Goal: Task Accomplishment & Management: Use online tool/utility

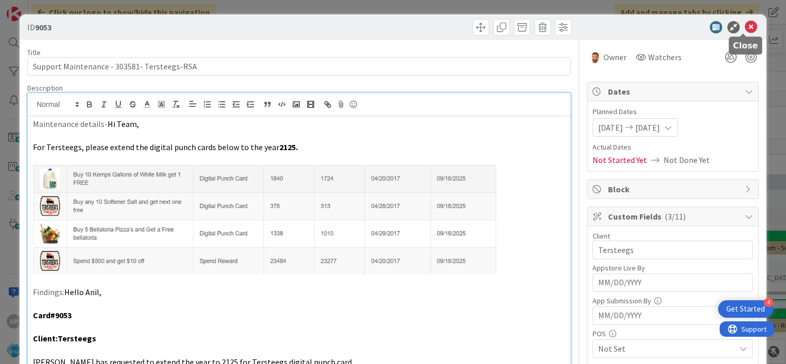
scroll to position [1595, 0]
click at [745, 27] on icon at bounding box center [751, 27] width 12 height 12
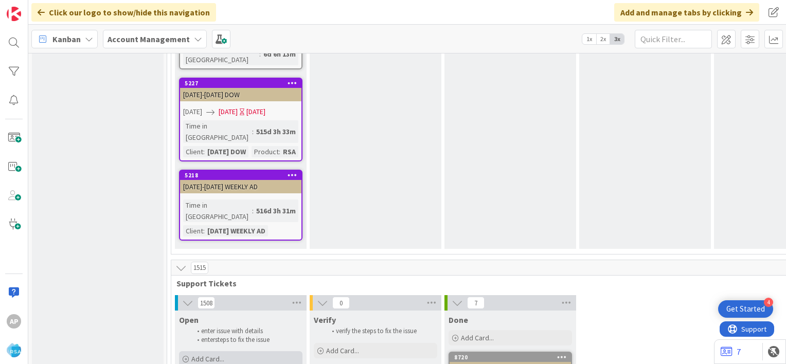
click at [200, 355] on span "Add Card..." at bounding box center [207, 359] width 33 height 9
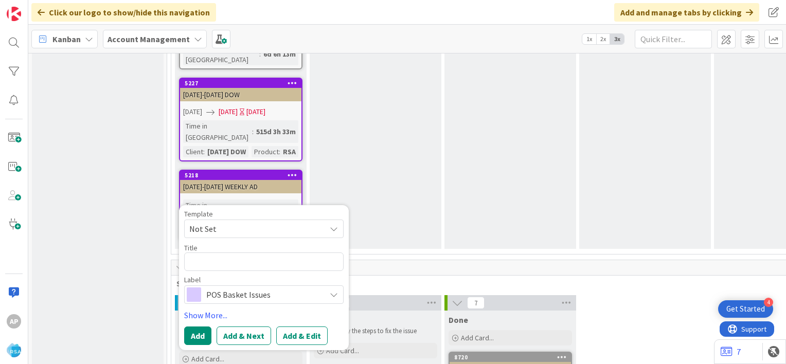
click at [268, 222] on span "Not Set" at bounding box center [253, 228] width 129 height 13
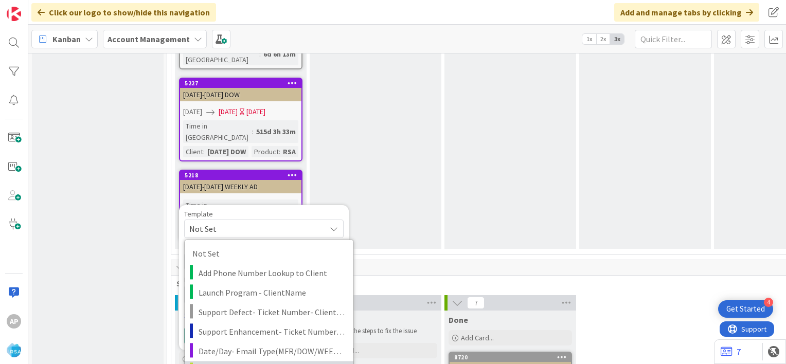
click at [251, 364] on span "Support Maintenance - Ticket Number-" at bounding box center [272, 370] width 147 height 13
type textarea "x"
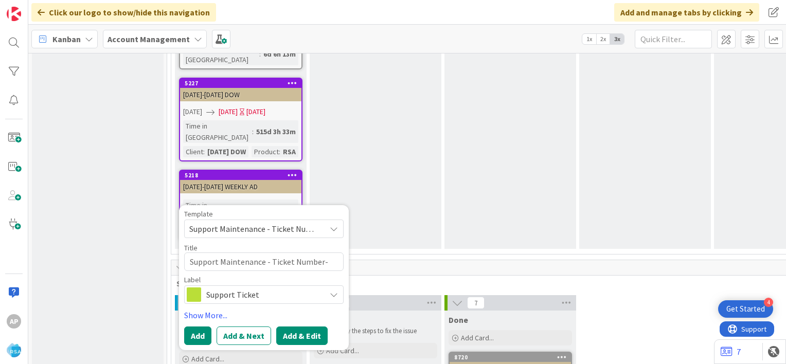
click at [311, 327] on button "Add & Edit" at bounding box center [301, 336] width 51 height 19
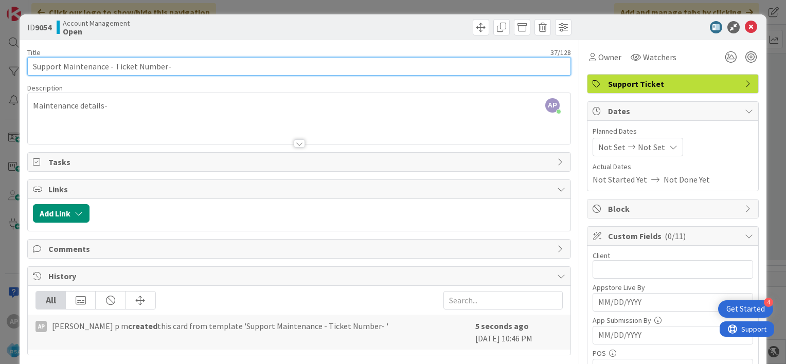
drag, startPoint x: 114, startPoint y: 67, endPoint x: 163, endPoint y: 68, distance: 48.9
click at [163, 68] on input "Support Maintenance - Ticket Number-" at bounding box center [299, 66] width 544 height 19
paste input "#303604"
click at [117, 68] on input "Support Maintenance - #303604-" at bounding box center [299, 66] width 544 height 19
click at [162, 66] on input "Support Maintenance - 303604-" at bounding box center [299, 66] width 544 height 19
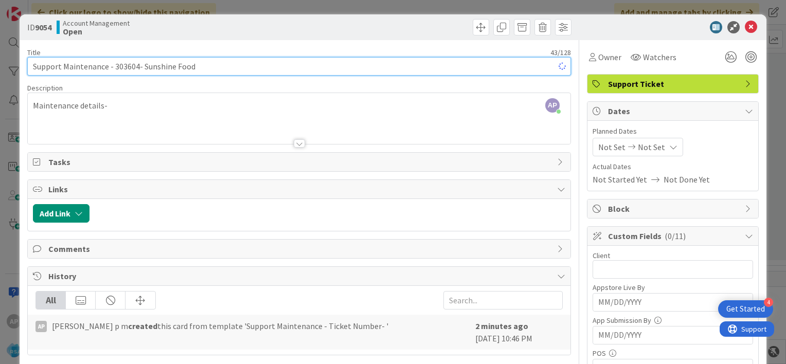
type input "Support Maintenance - 303604- Sunshine Food"
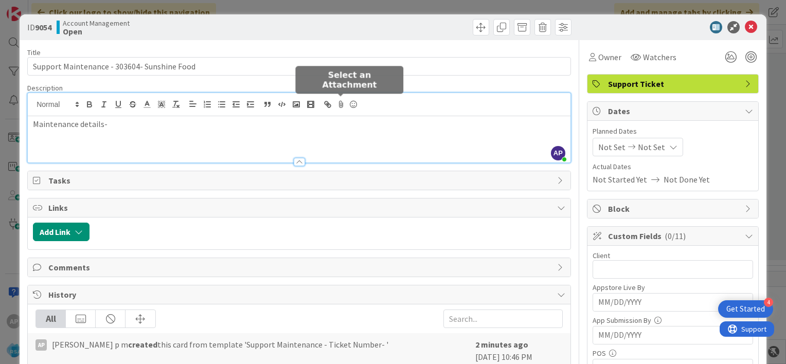
click at [342, 110] on div "AP [PERSON_NAME] p m just joined Maintenance details-" at bounding box center [299, 127] width 543 height 69
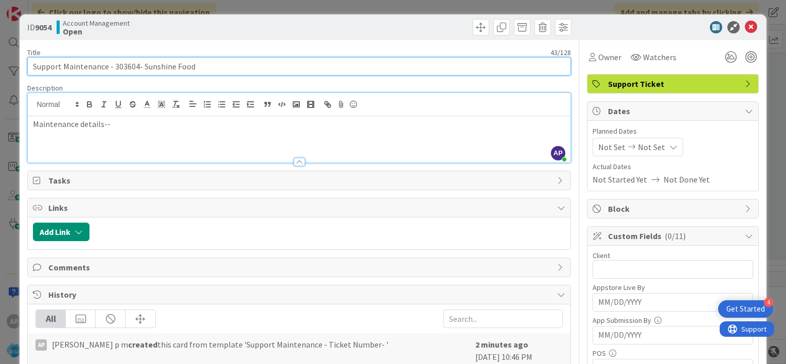
click at [209, 66] on input "Support Maintenance - 303604- Sunshine Food" at bounding box center [299, 66] width 544 height 19
type input "Support Maintenance - 303604- Sunshine Food- RSA"
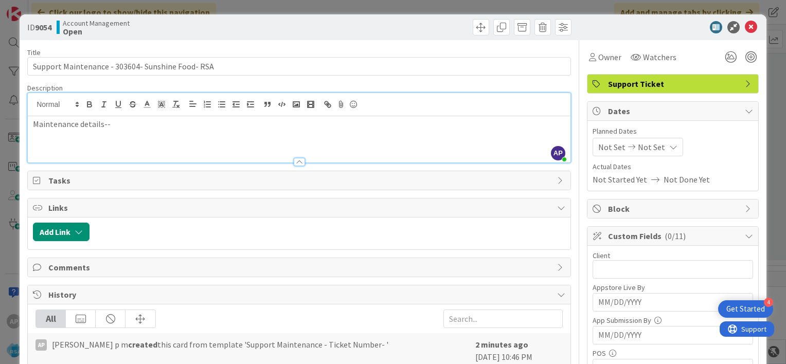
click at [112, 129] on p "Maintenance details--" at bounding box center [299, 124] width 533 height 12
click at [598, 150] on span "Not Set" at bounding box center [611, 147] width 27 height 12
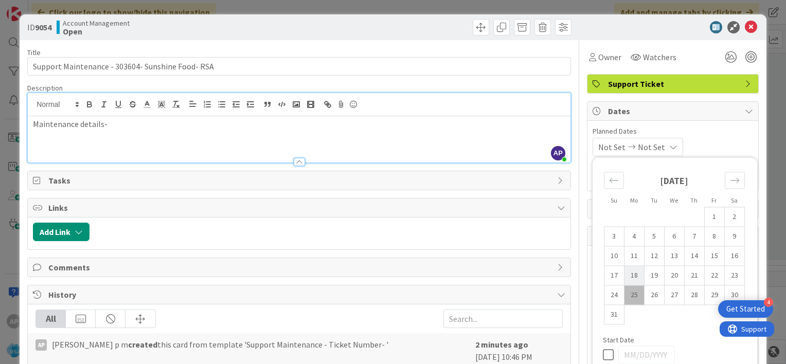
click at [627, 276] on td "18" at bounding box center [634, 276] width 20 height 20
type input "[DATE]"
click at [710, 293] on td "29" at bounding box center [714, 296] width 20 height 20
type input "[DATE]"
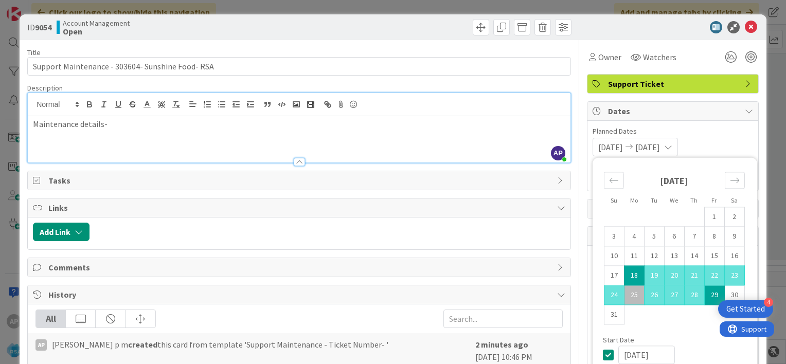
click at [701, 139] on div "[DATE] [DATE] Su Mo Tu We Th Fr Sa [DATE] 1 2 3 4 5 6 7 8 9 10 11 12 13 14 15 1…" at bounding box center [673, 147] width 161 height 19
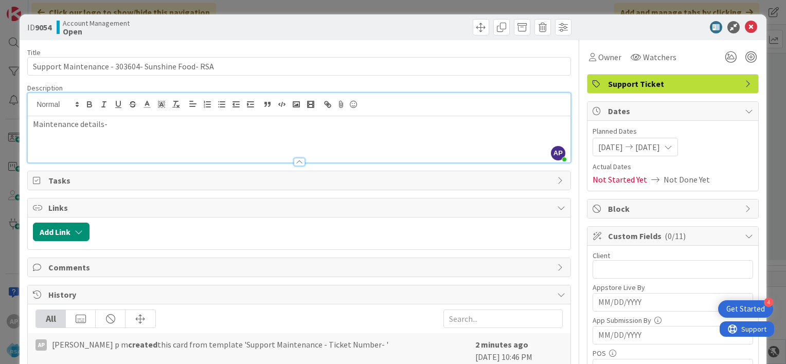
scroll to position [130, 0]
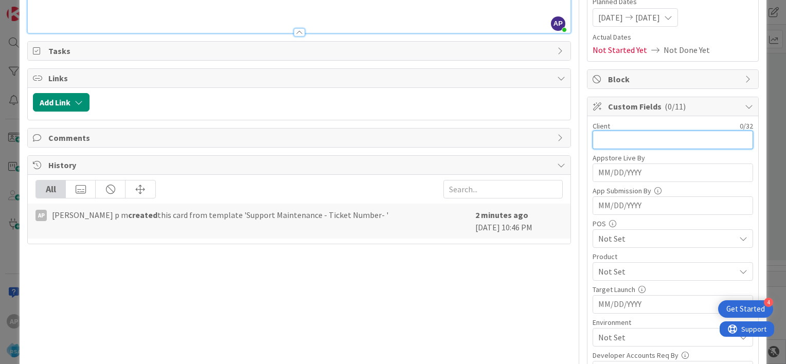
click at [603, 132] on input "text" at bounding box center [673, 140] width 161 height 19
type input "Sunshine Foods"
click at [605, 269] on span "Not Set" at bounding box center [666, 272] width 137 height 12
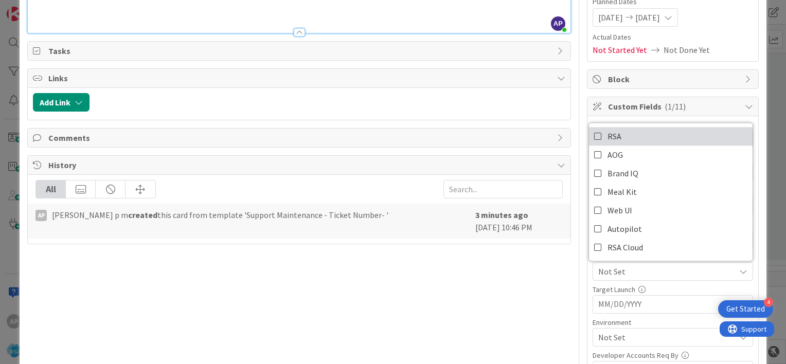
click at [594, 134] on icon at bounding box center [598, 136] width 8 height 15
click at [574, 274] on div "Title 48 / 128 Support Maintenance - 303604- Sunshine Food- RSA Description AP …" at bounding box center [393, 255] width 732 height 691
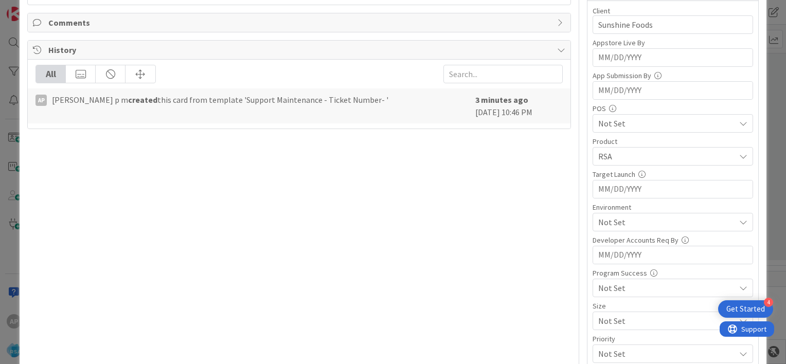
scroll to position [253, 0]
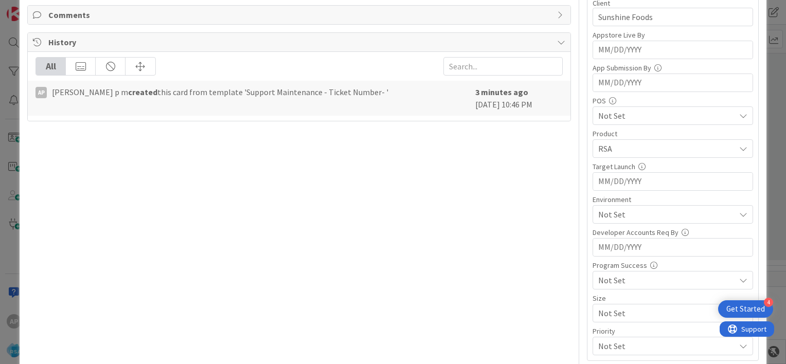
click at [614, 219] on div "Not Set" at bounding box center [673, 214] width 161 height 19
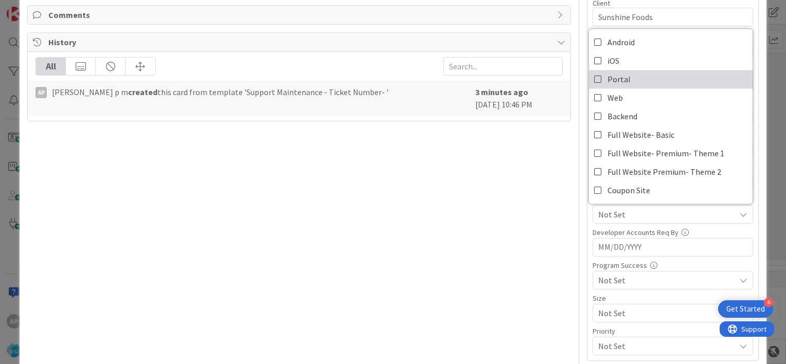
click at [594, 79] on icon at bounding box center [598, 79] width 8 height 15
click at [587, 243] on div "Custom Fields ( 3/11 ) Client 14 / 32 Sunshine Foods Appstore Live By Navigate …" at bounding box center [673, 167] width 172 height 387
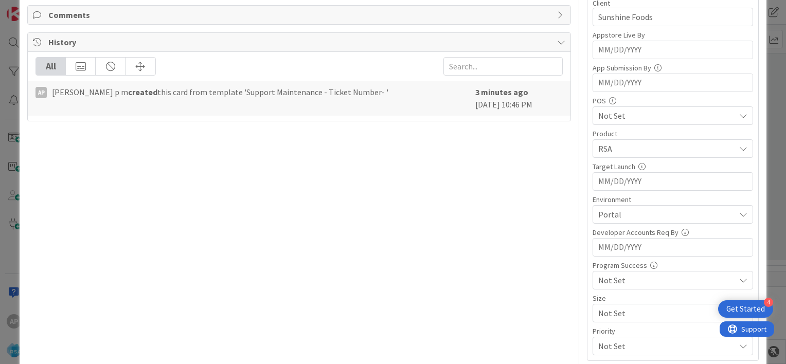
scroll to position [0, 0]
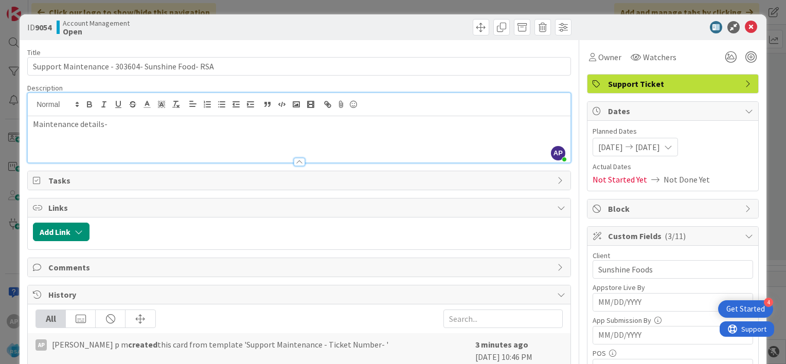
click at [139, 129] on p "Maintenance details-" at bounding box center [299, 124] width 533 height 12
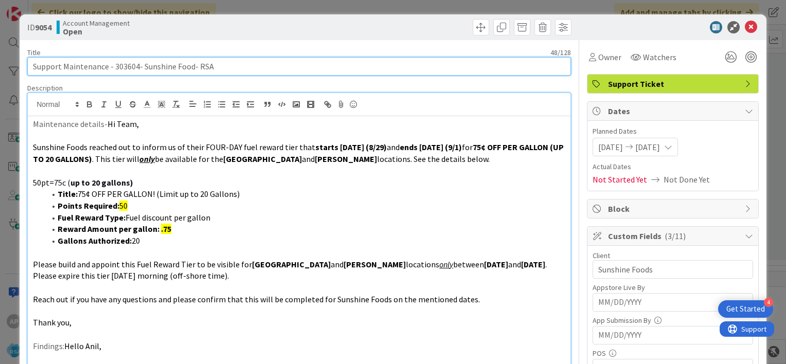
drag, startPoint x: 112, startPoint y: 66, endPoint x: 193, endPoint y: 69, distance: 81.4
click at [193, 69] on input "Support Maintenance - 303604- Sunshine Food- RSA" at bounding box center [299, 66] width 544 height 19
